Goal: Task Accomplishment & Management: Use online tool/utility

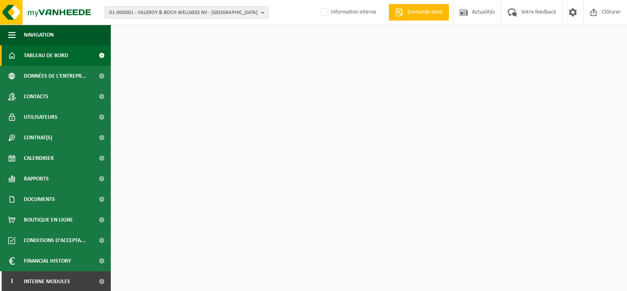
click at [140, 13] on span "01-000001 - VILLEROY & BOCH WELLNESS NV - ROESELARE" at bounding box center [183, 13] width 149 height 12
type input "c"
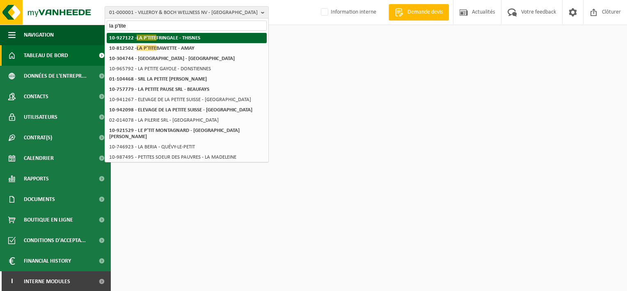
type input "la p'tite"
click at [150, 34] on span "LA P'TITE" at bounding box center [147, 37] width 20 height 6
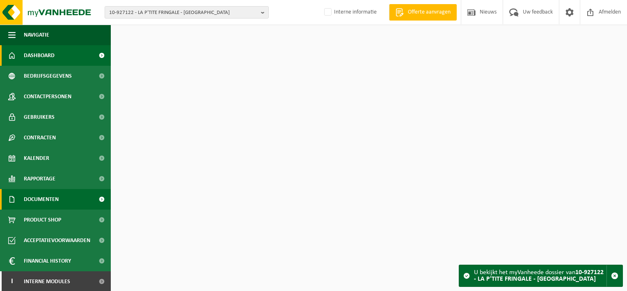
drag, startPoint x: 47, startPoint y: 199, endPoint x: 47, endPoint y: 203, distance: 4.1
click at [47, 199] on span "Documenten" at bounding box center [41, 199] width 35 height 21
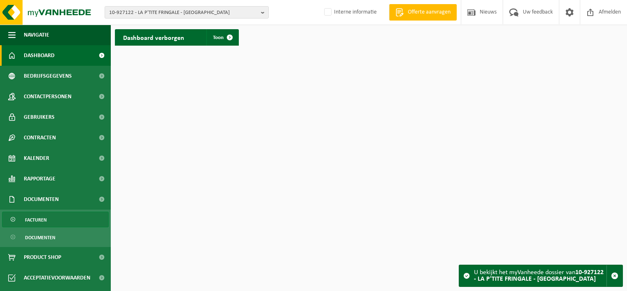
click at [45, 217] on span "Facturen" at bounding box center [36, 220] width 22 height 16
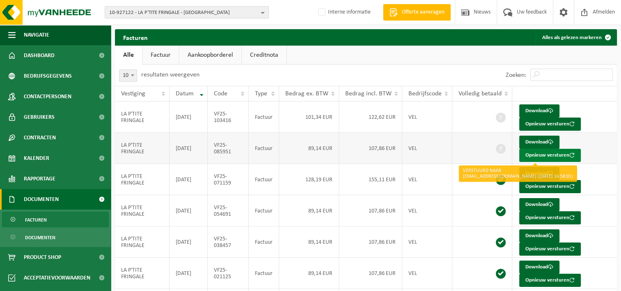
click at [529, 154] on button "Opnieuw versturen" at bounding box center [550, 155] width 62 height 13
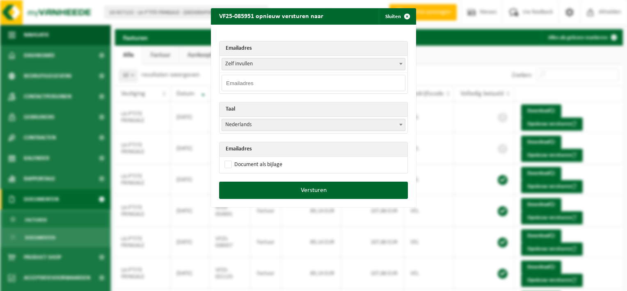
click at [278, 63] on span "Zelf invullen" at bounding box center [313, 63] width 183 height 11
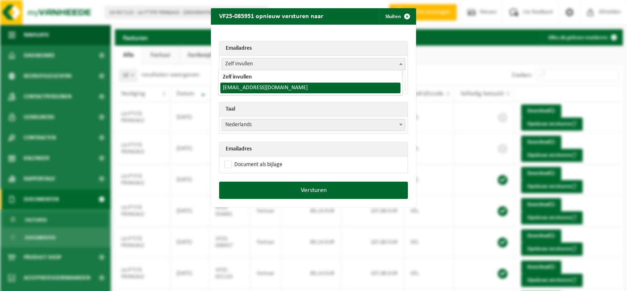
select select "rudiremilly@skynet.be"
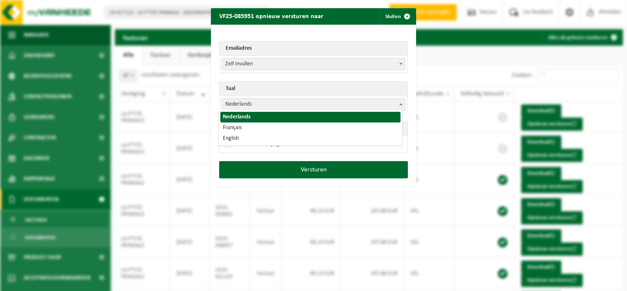
click at [253, 105] on span "Nederlands" at bounding box center [313, 104] width 183 height 11
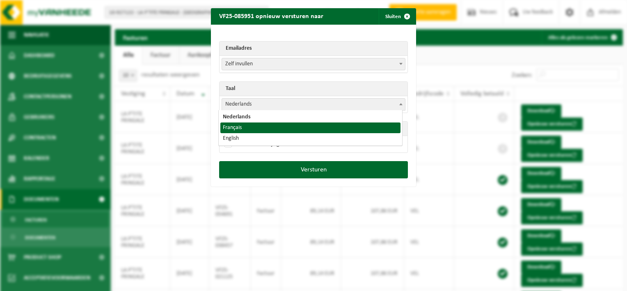
select select "fr"
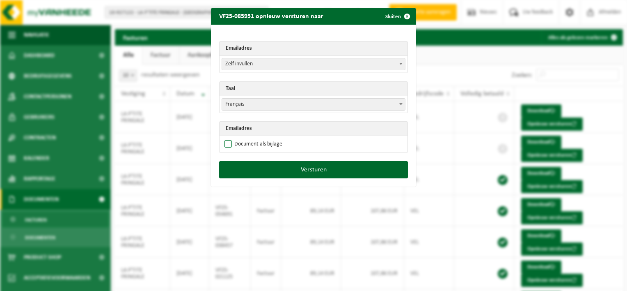
click at [226, 144] on label "Document als bijlage" at bounding box center [253, 144] width 60 height 12
click at [226, 138] on input "Document als bijlage" at bounding box center [323, 137] width 205 height 0
checkbox input "true"
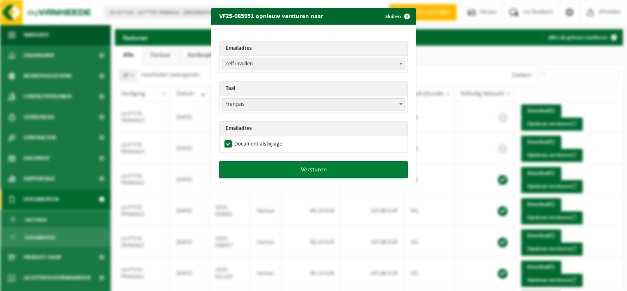
click at [305, 169] on button "Versturen" at bounding box center [313, 169] width 189 height 17
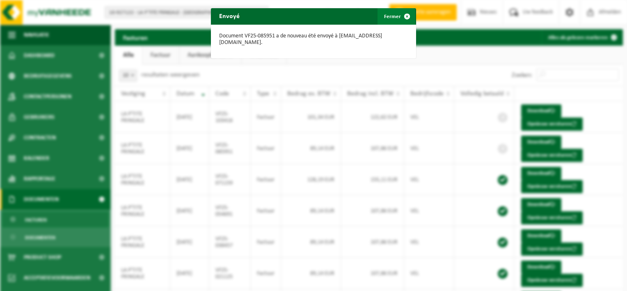
click at [403, 17] on span "button" at bounding box center [407, 16] width 16 height 16
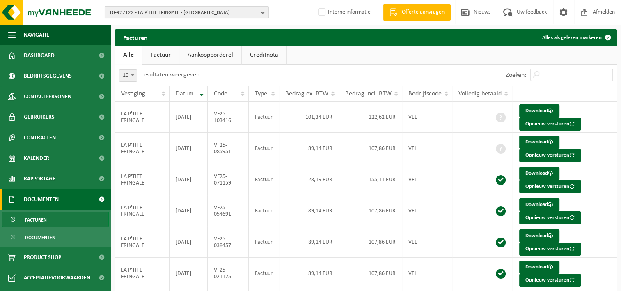
click at [143, 12] on span "10-927122 - LA P'TITE FRINGALE - THISNES" at bounding box center [183, 13] width 149 height 12
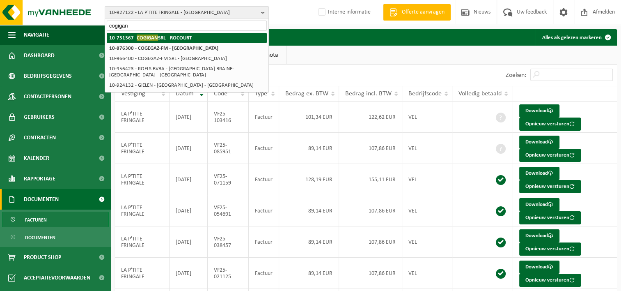
type input "cogigan"
click at [172, 36] on strong "10-751367 - COGIGAN SRL - ROCOURT" at bounding box center [150, 37] width 82 height 6
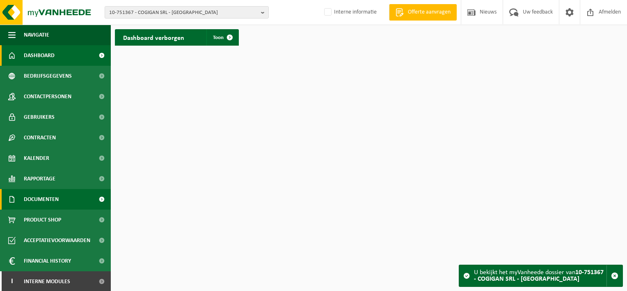
click at [51, 200] on span "Documenten" at bounding box center [41, 199] width 35 height 21
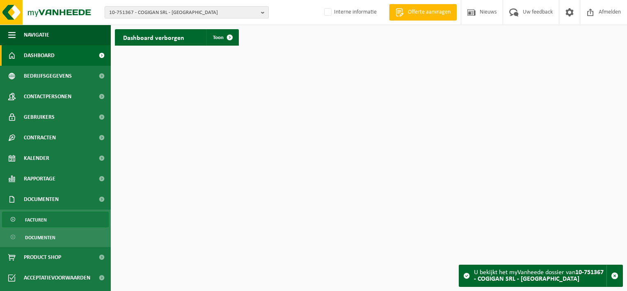
click at [51, 218] on link "Facturen" at bounding box center [55, 219] width 107 height 16
